Goal: Find specific page/section: Find specific page/section

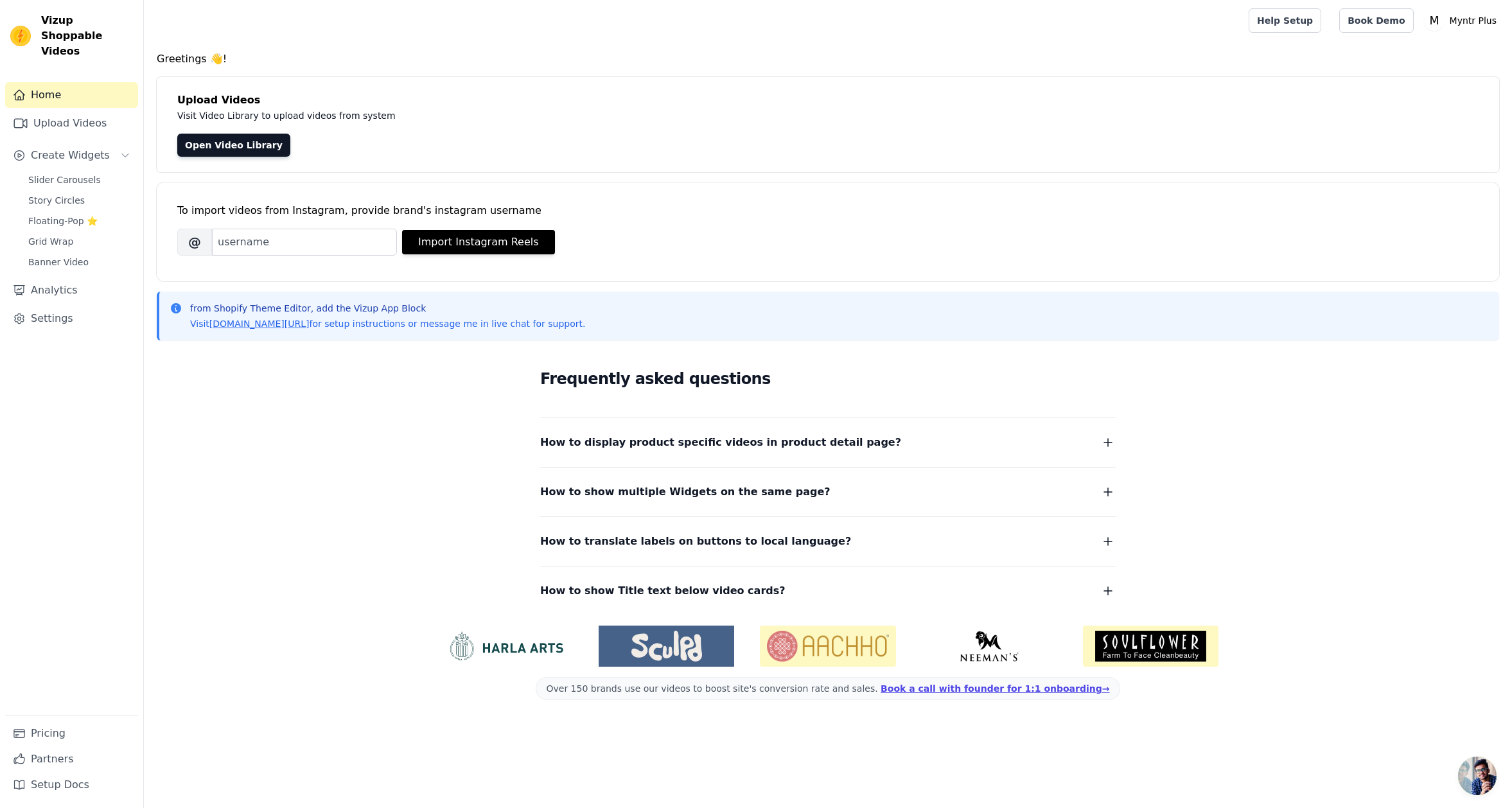
scroll to position [194, 0]
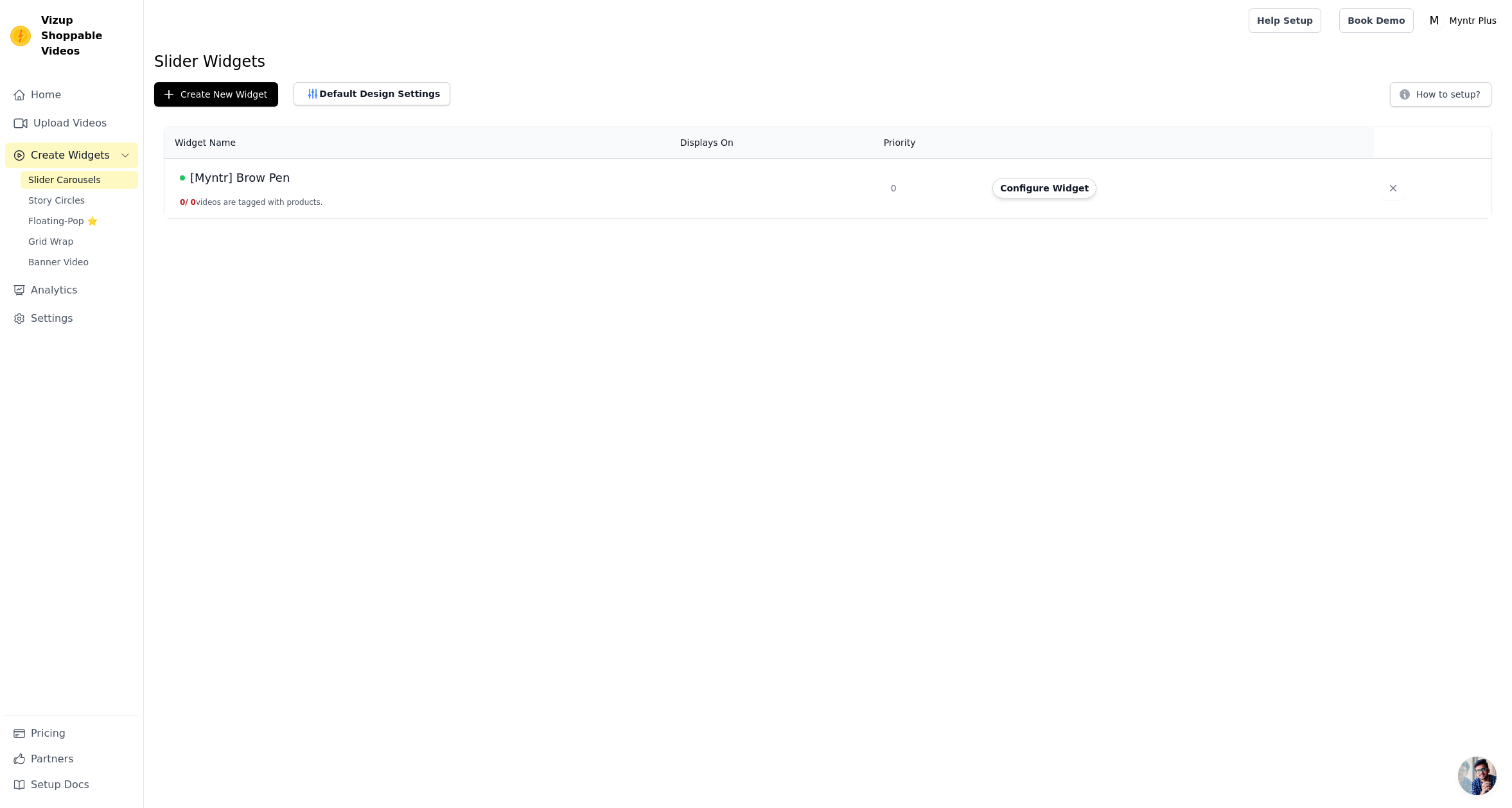
scroll to position [206, 0]
click at [178, 218] on html "Vizup Shoppable Videos Home Upload Videos Create Widgets Slider Carousels Story…" at bounding box center [756, 109] width 1512 height 218
